Goal: Navigation & Orientation: Understand site structure

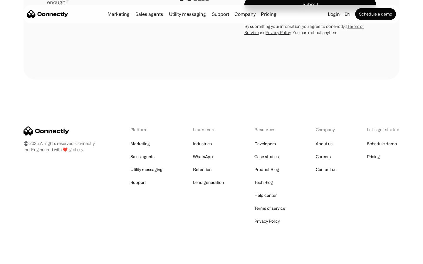
scroll to position [1663, 0]
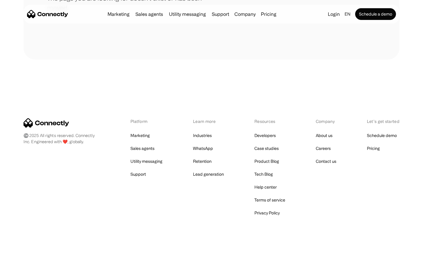
scroll to position [107, 0]
